Goal: Navigation & Orientation: Find specific page/section

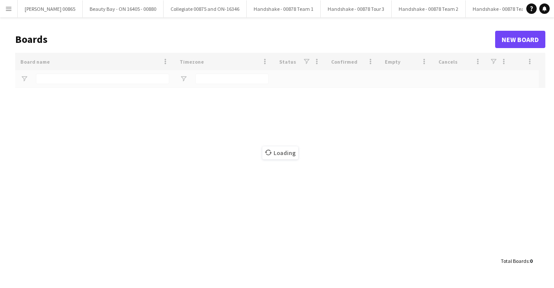
type input "****"
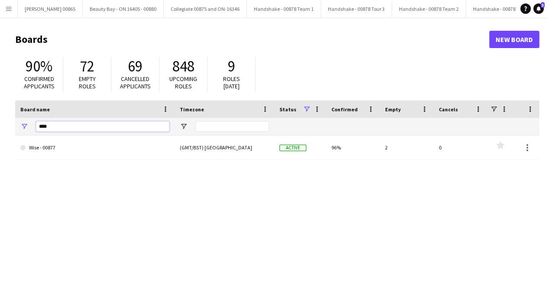
click at [45, 127] on input "****" at bounding box center [102, 126] width 133 height 10
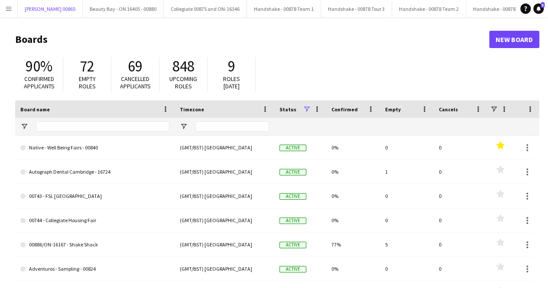
click at [17, 10] on div "[PERSON_NAME] 00865 Close [GEOGRAPHIC_DATA] - ON 16405 - 00880 Close Collegiate…" at bounding box center [266, 8] width 499 height 17
click at [10, 7] on app-icon "Menu" at bounding box center [8, 8] width 7 height 7
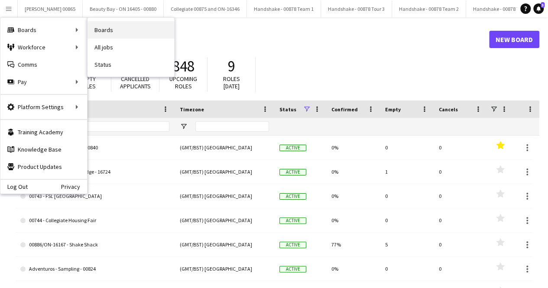
click at [99, 32] on link "Boards" at bounding box center [130, 29] width 87 height 17
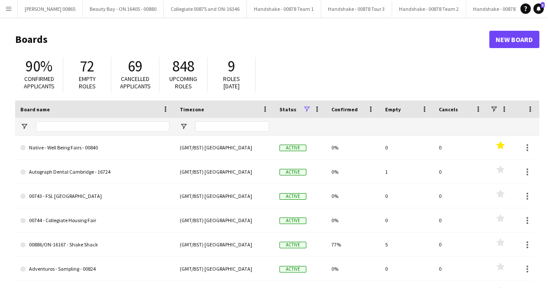
drag, startPoint x: 91, startPoint y: 133, endPoint x: 93, endPoint y: 128, distance: 5.8
click at [92, 133] on div at bounding box center [102, 126] width 133 height 17
click at [94, 121] on input "Board name Filter Input" at bounding box center [102, 126] width 133 height 10
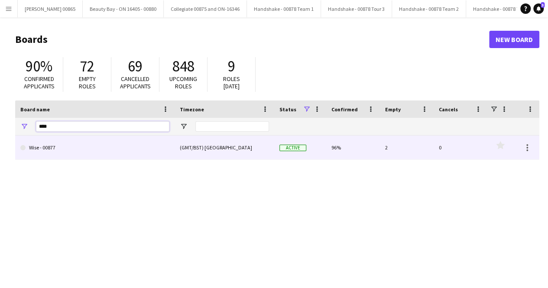
type input "****"
click at [119, 153] on link "Wise - 00877" at bounding box center [94, 148] width 149 height 24
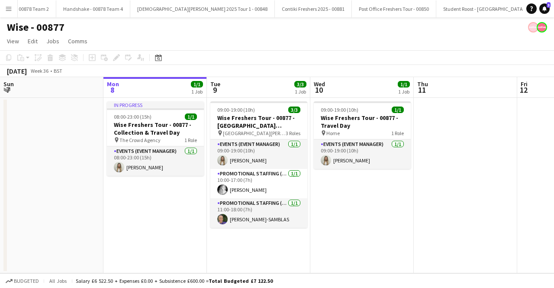
scroll to position [0, 411]
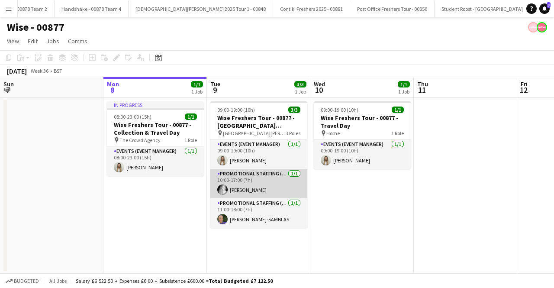
click at [266, 180] on app-card-role "Promotional Staffing (Brand Ambassadors) [DATE] 10:00-17:00 (7h) [PERSON_NAME]" at bounding box center [258, 183] width 97 height 29
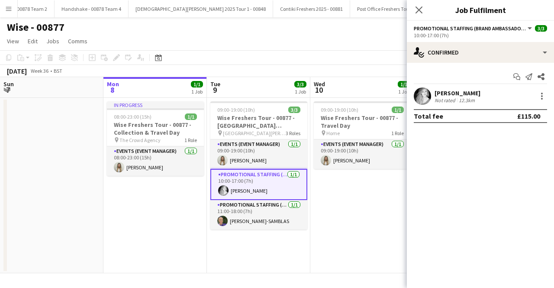
click at [463, 26] on span "Promotional Staffing (Brand Ambassadors)" at bounding box center [470, 28] width 113 height 6
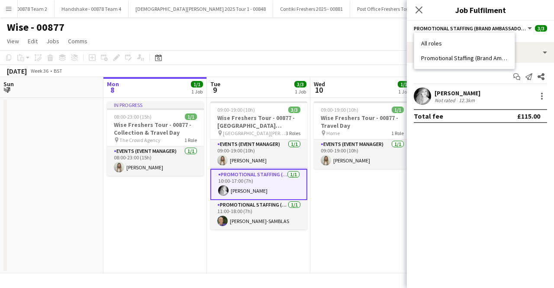
click at [262, 177] on app-card-role "Promotional Staffing (Brand Ambassadors) [DATE] 10:00-17:00 (7h) [PERSON_NAME]" at bounding box center [258, 184] width 97 height 31
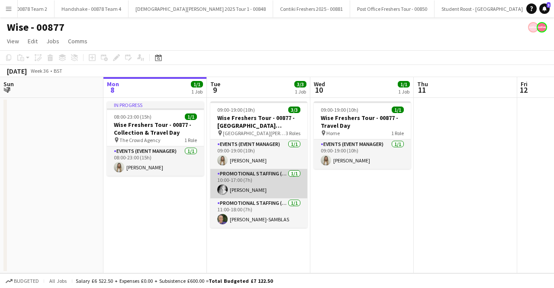
click at [261, 177] on app-card-role "Promotional Staffing (Brand Ambassadors) [DATE] 10:00-17:00 (7h) [PERSON_NAME]" at bounding box center [258, 183] width 97 height 29
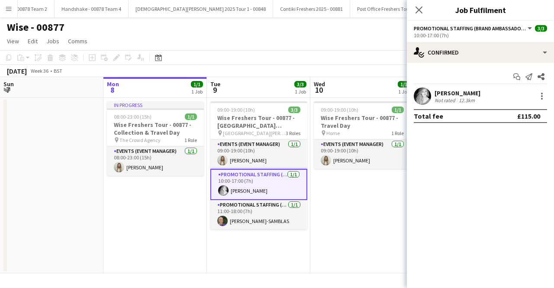
click at [435, 97] on div "Not rated" at bounding box center [446, 100] width 23 height 6
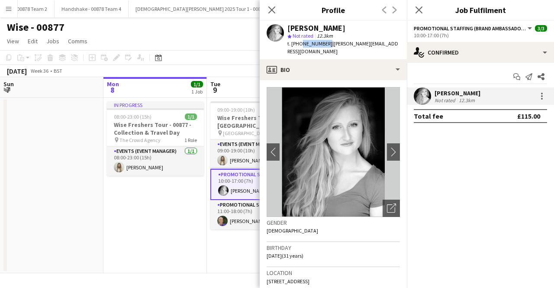
drag, startPoint x: 324, startPoint y: 44, endPoint x: 300, endPoint y: 43, distance: 24.7
click at [300, 43] on span "t. [PHONE_NUMBER]" at bounding box center [309, 43] width 45 height 6
copy span "7872436554"
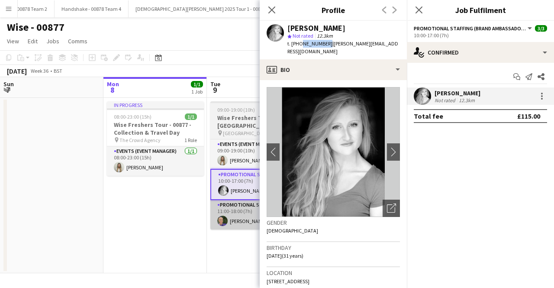
click at [243, 222] on app-card-role "Promotional Staffing (Brand Ambassadors) [DATE] 11:00-18:00 (7h) [PERSON_NAME]" at bounding box center [258, 214] width 97 height 29
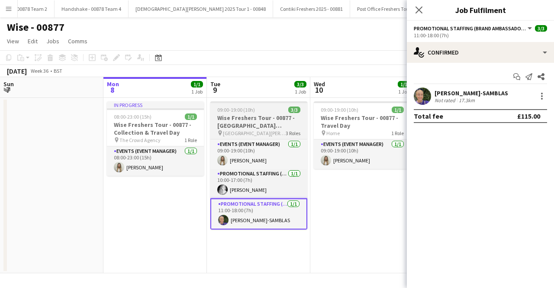
drag, startPoint x: 212, startPoint y: 230, endPoint x: 259, endPoint y: 222, distance: 48.3
click at [244, 228] on app-calendar-viewport "Fri 5 Sat 6 Sun 7 Mon 8 1/1 1 Job Tue 9 3/3 1 Job Wed 10 1/1 1 Job Thu 11 Fri 1…" at bounding box center [277, 175] width 554 height 196
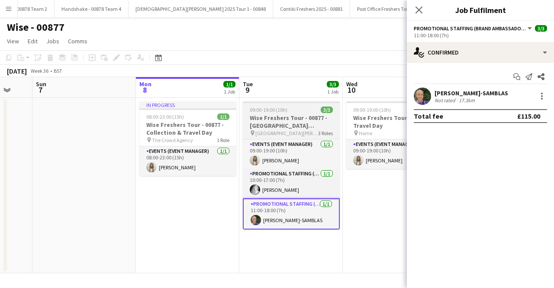
click at [259, 222] on app-user-avatar at bounding box center [256, 220] width 10 height 10
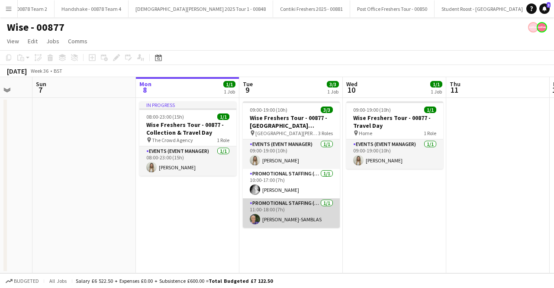
click at [270, 222] on app-card-role "Promotional Staffing (Brand Ambassadors) [DATE] 11:00-18:00 (7h) [PERSON_NAME]" at bounding box center [291, 212] width 97 height 29
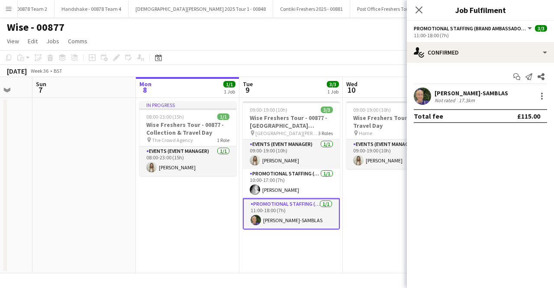
click at [448, 98] on div "Not rated" at bounding box center [446, 100] width 23 height 6
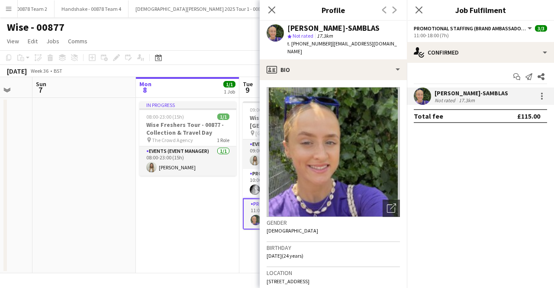
drag, startPoint x: 327, startPoint y: 45, endPoint x: 300, endPoint y: 44, distance: 26.9
click at [300, 44] on span "t. [PHONE_NUMBER]" at bounding box center [309, 43] width 45 height 6
copy span "07789727943"
click at [423, 12] on icon "Close pop-in" at bounding box center [419, 10] width 8 height 8
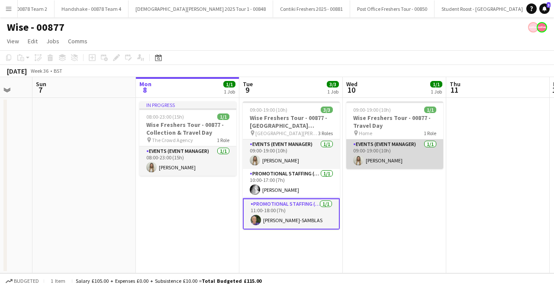
click at [382, 161] on app-card-role "Events (Event Manager) [DATE] 09:00-19:00 (10h) [PERSON_NAME]" at bounding box center [394, 153] width 97 height 29
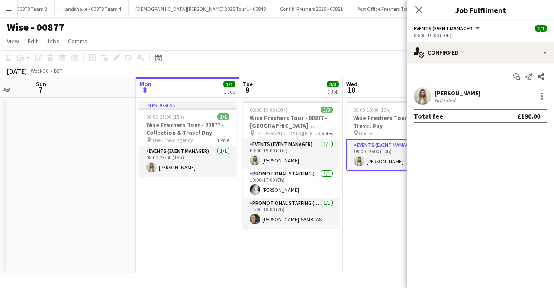
click at [424, 90] on app-user-avatar at bounding box center [422, 95] width 17 height 17
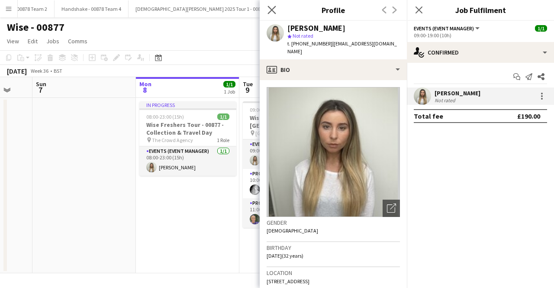
click at [266, 13] on app-icon "Close pop-in" at bounding box center [272, 10] width 13 height 13
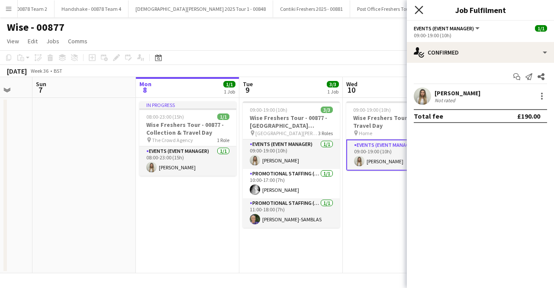
click at [423, 9] on icon "Close pop-in" at bounding box center [419, 10] width 8 height 8
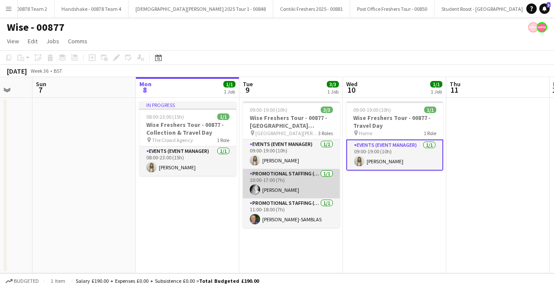
click at [301, 191] on app-card-role "Promotional Staffing (Brand Ambassadors) [DATE] 10:00-17:00 (7h) [PERSON_NAME]" at bounding box center [291, 183] width 97 height 29
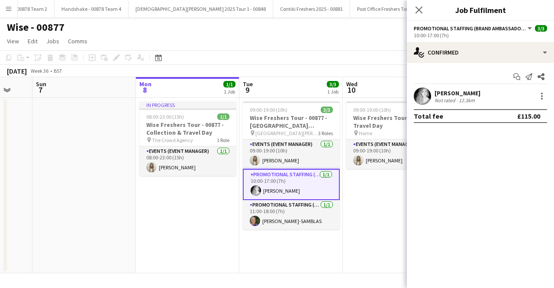
click at [442, 94] on div "[PERSON_NAME]" at bounding box center [458, 93] width 46 height 8
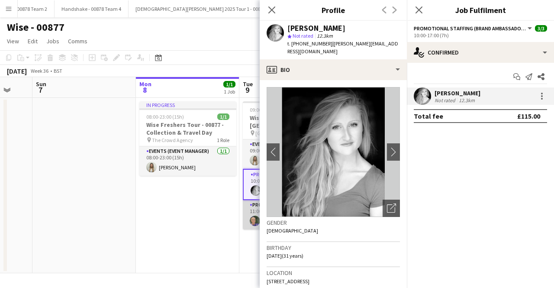
click at [250, 211] on app-card-role "Promotional Staffing (Brand Ambassadors) [DATE] 11:00-18:00 (7h) [PERSON_NAME]" at bounding box center [291, 214] width 97 height 29
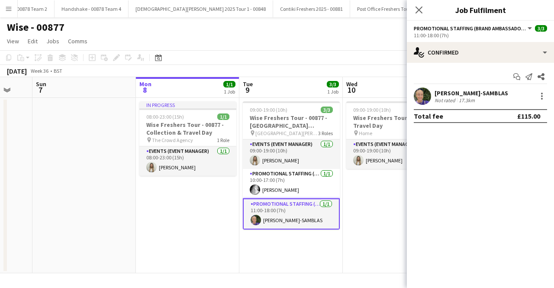
click at [267, 212] on app-card-role "Promotional Staffing (Brand Ambassadors) [DATE] 11:00-18:00 (7h) [PERSON_NAME]" at bounding box center [291, 213] width 97 height 31
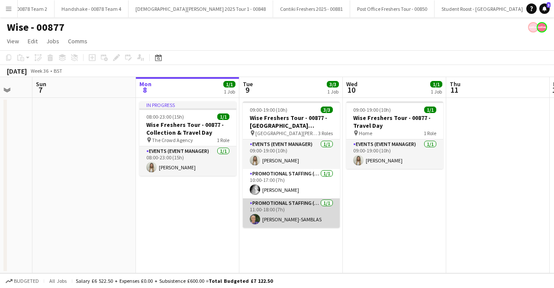
click at [332, 223] on app-card-role "Promotional Staffing (Brand Ambassadors) [DATE] 11:00-18:00 (7h) [PERSON_NAME]" at bounding box center [291, 212] width 97 height 29
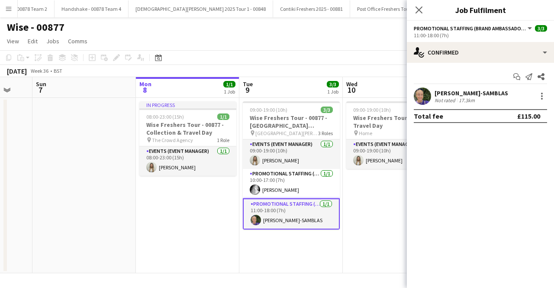
click at [446, 90] on div "[PERSON_NAME]-SAMBLAS" at bounding box center [472, 93] width 74 height 8
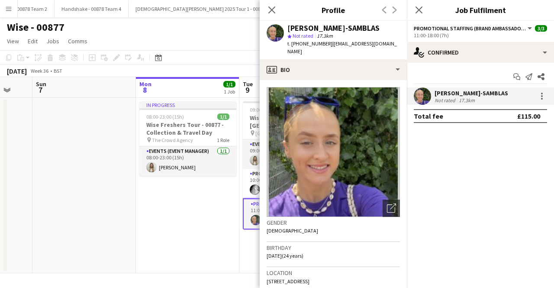
click at [278, 11] on div "Close pop-in" at bounding box center [272, 10] width 24 height 20
click at [492, 66] on div "Start chat Send notification Share [PERSON_NAME] Not rated 17.3km Total fee £11…" at bounding box center [480, 96] width 147 height 67
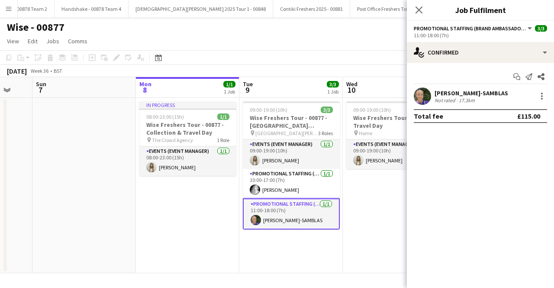
click at [297, 210] on app-card-role "Promotional Staffing (Brand Ambassadors) [DATE] 11:00-18:00 (7h) [PERSON_NAME]" at bounding box center [291, 213] width 97 height 31
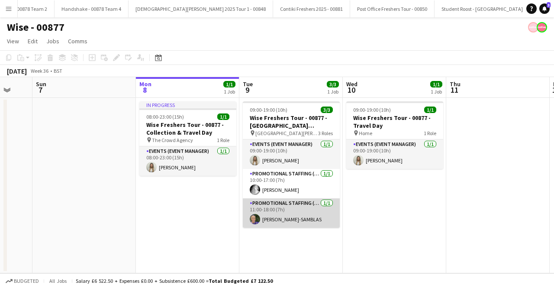
click at [294, 220] on app-card-role "Promotional Staffing (Brand Ambassadors) [DATE] 11:00-18:00 (7h) [PERSON_NAME]" at bounding box center [291, 212] width 97 height 29
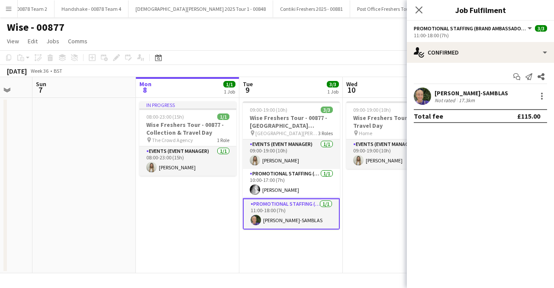
click at [446, 90] on div "[PERSON_NAME]-SAMBLAS" at bounding box center [472, 93] width 74 height 8
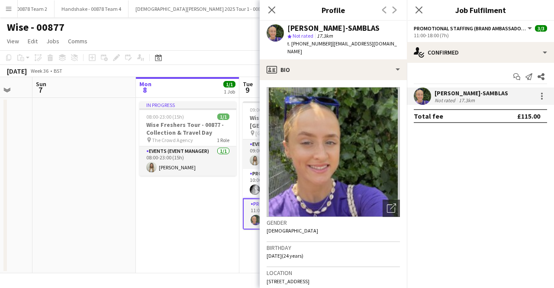
scroll to position [43, 0]
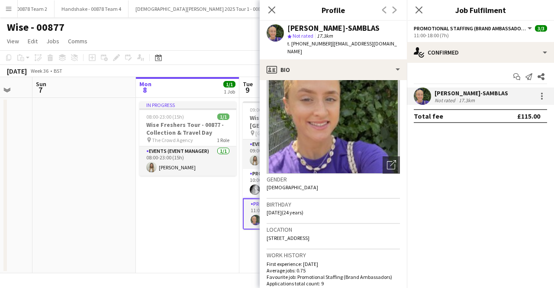
click at [182, 260] on app-date-cell "In progress 08:00-23:00 (15h) 1/1 Wise Freshers Tour - 00877 - Collection & Tra…" at bounding box center [187, 185] width 103 height 175
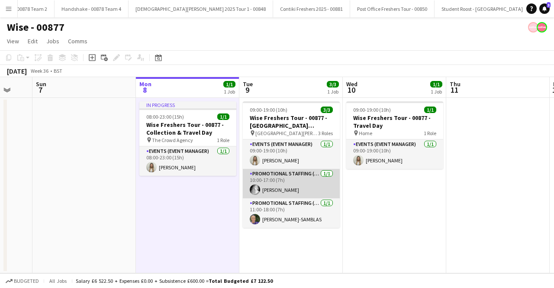
click at [281, 184] on app-card-role "Promotional Staffing (Brand Ambassadors) [DATE] 10:00-17:00 (7h) [PERSON_NAME]" at bounding box center [291, 183] width 97 height 29
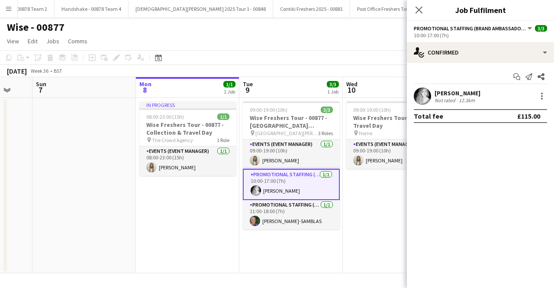
click at [429, 93] on app-user-avatar at bounding box center [422, 95] width 17 height 17
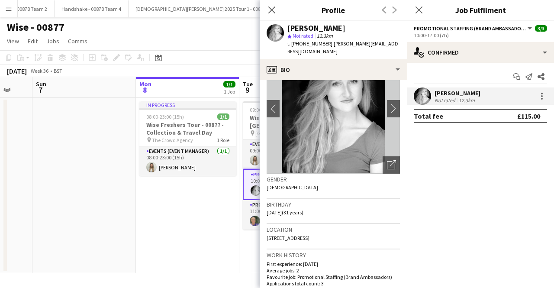
scroll to position [0, 0]
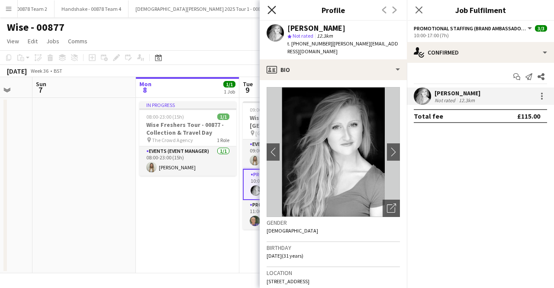
click at [270, 13] on icon "Close pop-in" at bounding box center [272, 10] width 8 height 8
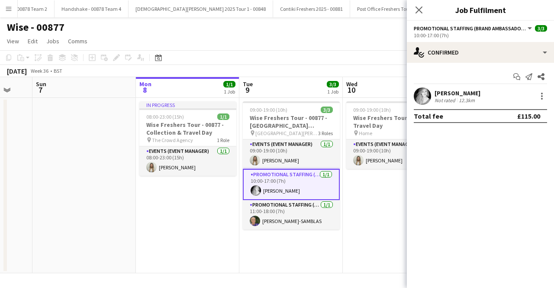
click at [247, 36] on app-page-menu "View Day view expanded Day view collapsed Month view Date picker Jump to [DATE]…" at bounding box center [277, 42] width 554 height 16
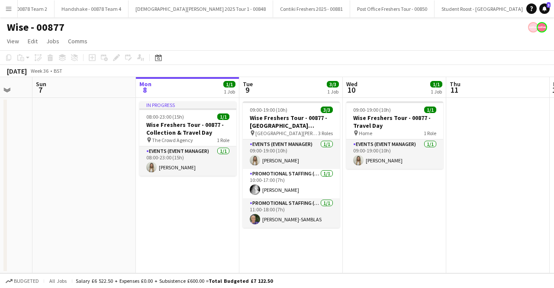
click at [11, 9] on app-icon "Menu" at bounding box center [8, 8] width 7 height 7
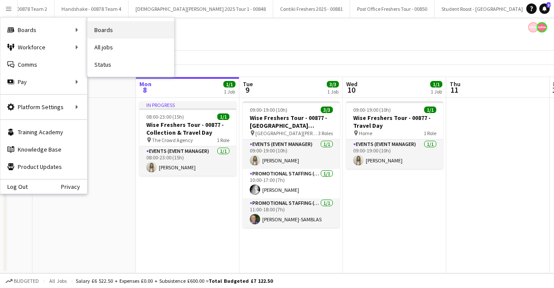
click at [116, 31] on link "Boards" at bounding box center [130, 29] width 87 height 17
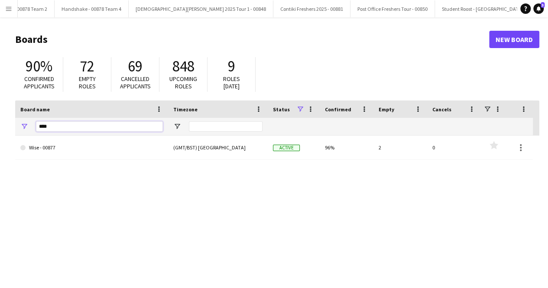
click at [63, 124] on input "****" at bounding box center [99, 126] width 127 height 10
type input "****"
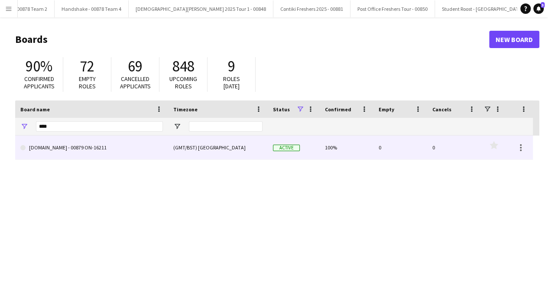
click at [53, 156] on link "[DOMAIN_NAME] - 00879 ON-16211" at bounding box center [91, 148] width 142 height 24
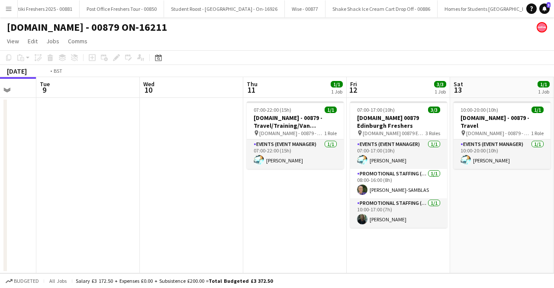
scroll to position [0, 402]
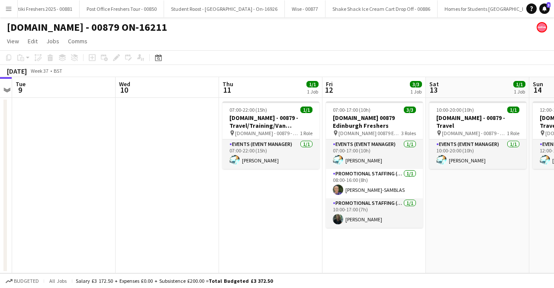
drag, startPoint x: 413, startPoint y: 196, endPoint x: 218, endPoint y: 196, distance: 194.8
click at [218, 196] on app-calendar-viewport "Fri 5 Sat 6 Sun 7 Mon 8 Tue 9 Wed 10 Thu 11 1/1 1 Job Fri 12 3/3 1 Job Sat 13 1…" at bounding box center [277, 175] width 554 height 196
click at [264, 207] on app-date-cell "07:00-22:00 (15h) 1/1 [DOMAIN_NAME] - 00879 - Travel/Training/Van Collection pi…" at bounding box center [270, 185] width 103 height 175
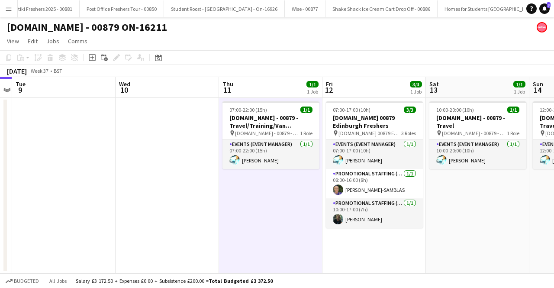
click at [42, 27] on h1 "[DOMAIN_NAME] - 00879 ON-16211" at bounding box center [87, 27] width 160 height 13
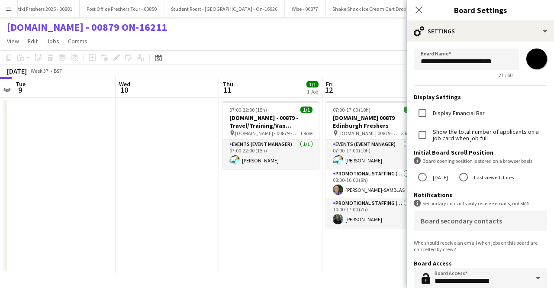
click at [6, 8] on app-icon "Menu" at bounding box center [8, 8] width 7 height 7
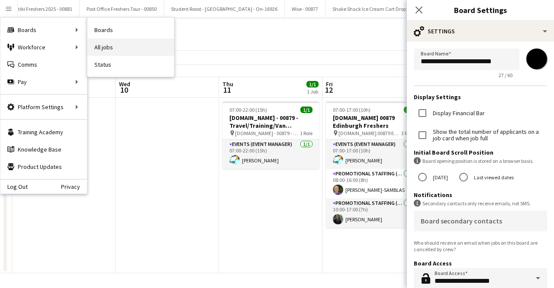
click at [107, 43] on link "All jobs" at bounding box center [130, 47] width 87 height 17
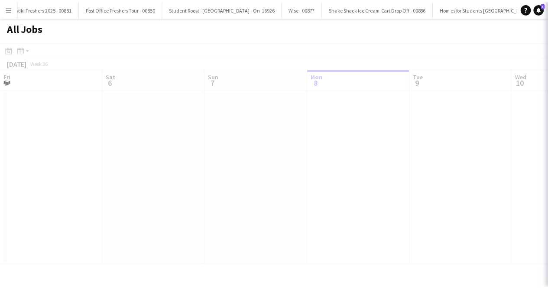
scroll to position [0, 207]
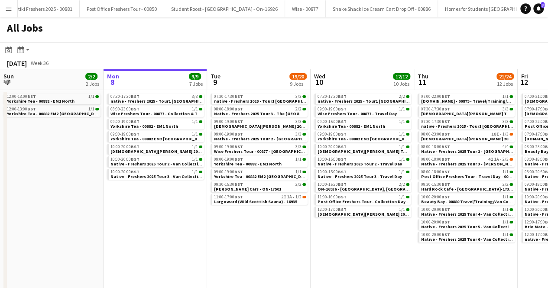
drag, startPoint x: 371, startPoint y: 161, endPoint x: 308, endPoint y: 158, distance: 63.7
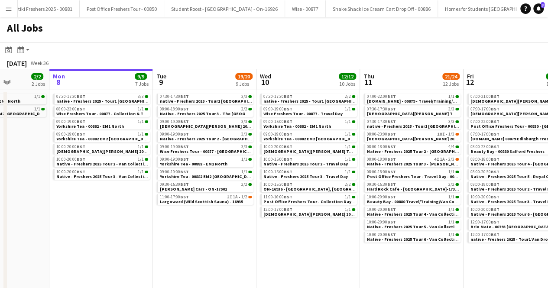
scroll to position [0, 285]
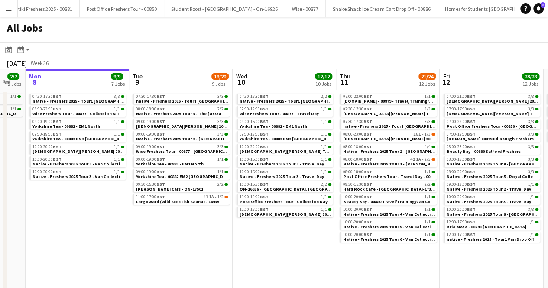
drag, startPoint x: 332, startPoint y: 260, endPoint x: 255, endPoint y: 264, distance: 78.0
click at [255, 264] on app-calendar-viewport "Fri 5 6/6 6 Jobs Sat 6 Sun 7 2/2 2 Jobs Mon 8 9/9 7 Jobs Tue 9 19/20 9 Jobs Wed…" at bounding box center [274, 246] width 548 height 354
click at [169, 115] on span "Native - Freshers 2025 Tour 3 - The [GEOGRAPHIC_DATA]" at bounding box center [193, 114] width 115 height 6
click at [184, 122] on div "09:00-19:00 BST 3/3" at bounding box center [182, 121] width 92 height 4
click at [181, 136] on span "Native - Freshers 2025 Tour 2 - [GEOGRAPHIC_DATA][PERSON_NAME]" at bounding box center [206, 139] width 141 height 6
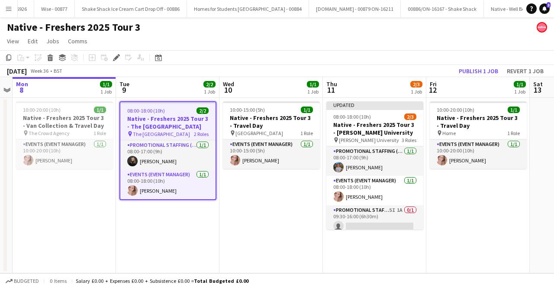
click at [10, 11] on app-icon "Menu" at bounding box center [8, 8] width 7 height 7
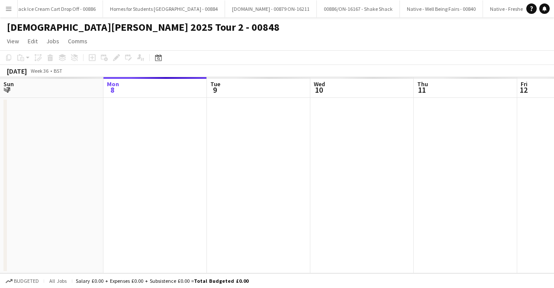
scroll to position [0, 298]
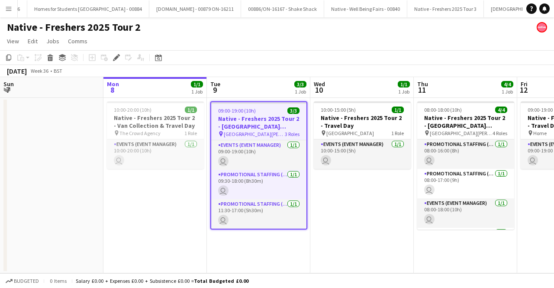
scroll to position [0, 298]
